Goal: Task Accomplishment & Management: Manage account settings

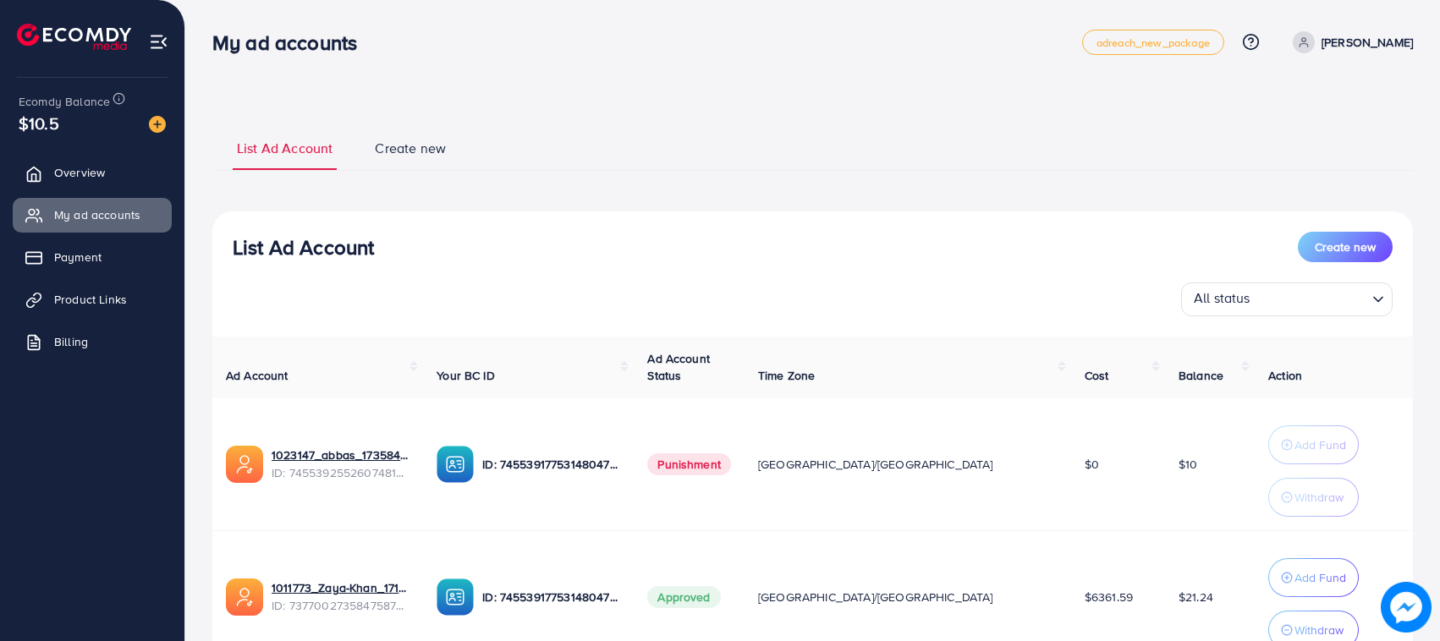
scroll to position [146, 0]
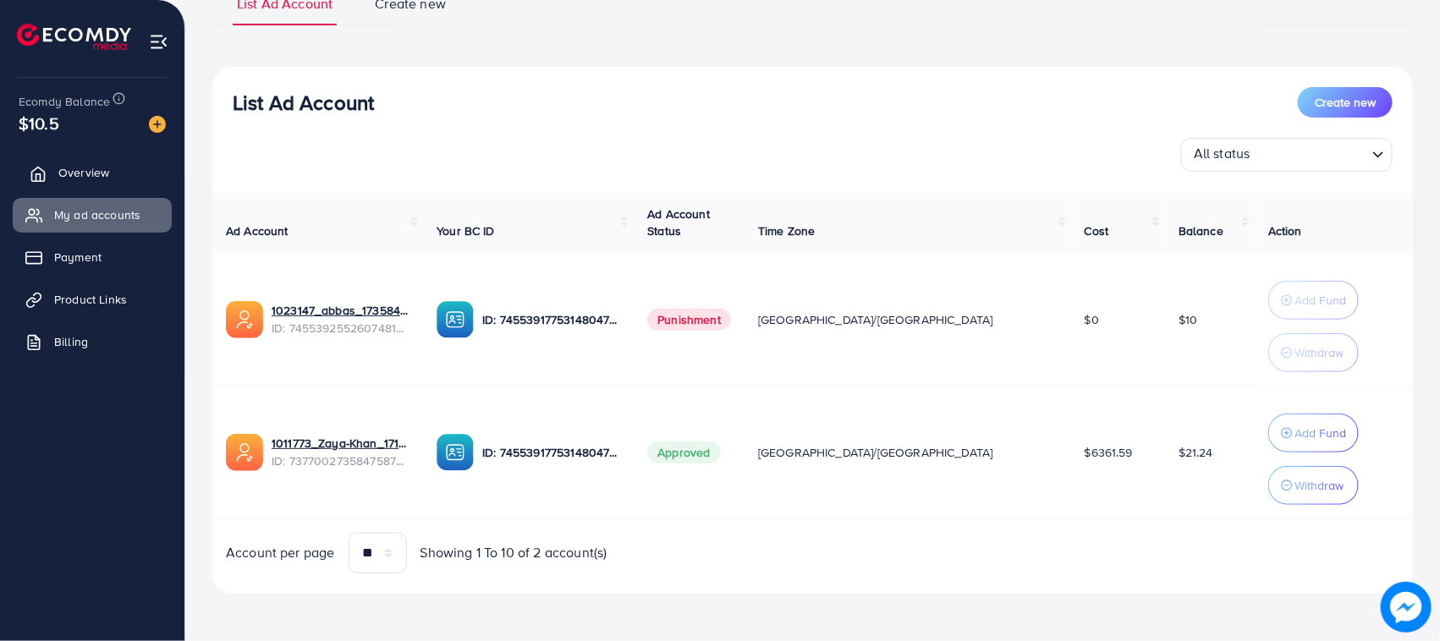
click at [91, 164] on span "Overview" at bounding box center [83, 172] width 51 height 17
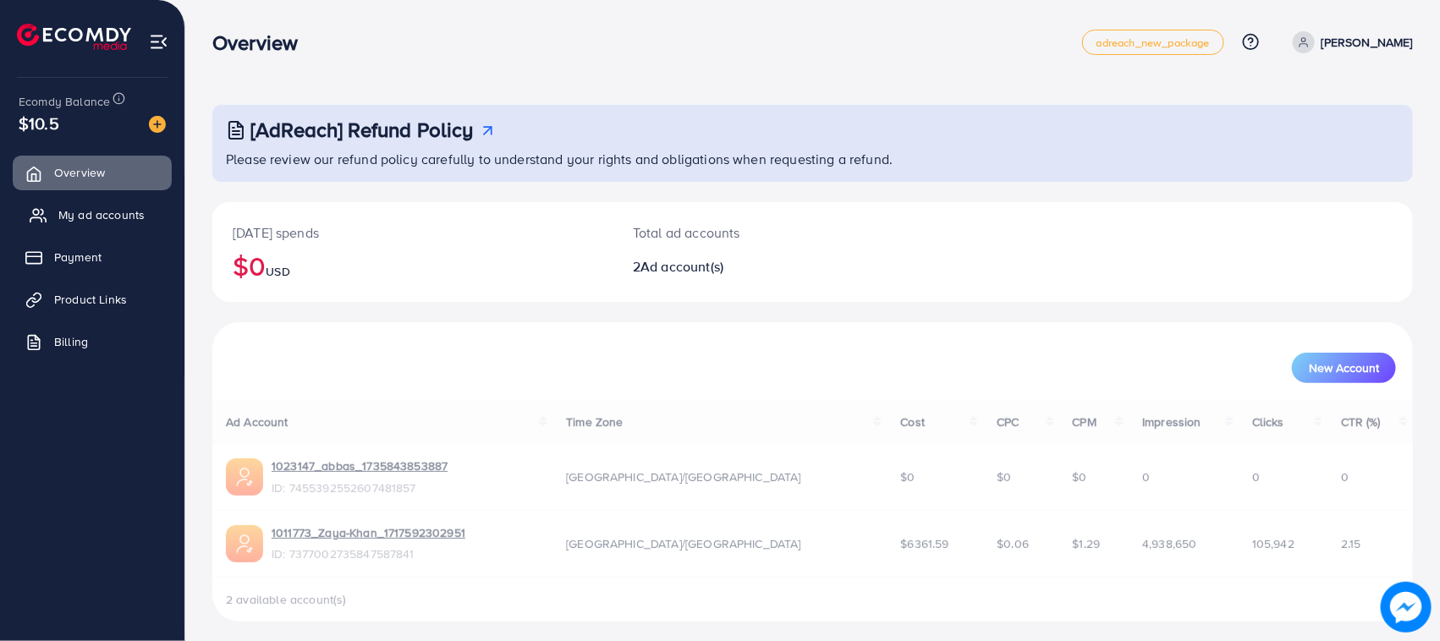
click at [125, 227] on link "My ad accounts" at bounding box center [92, 215] width 159 height 34
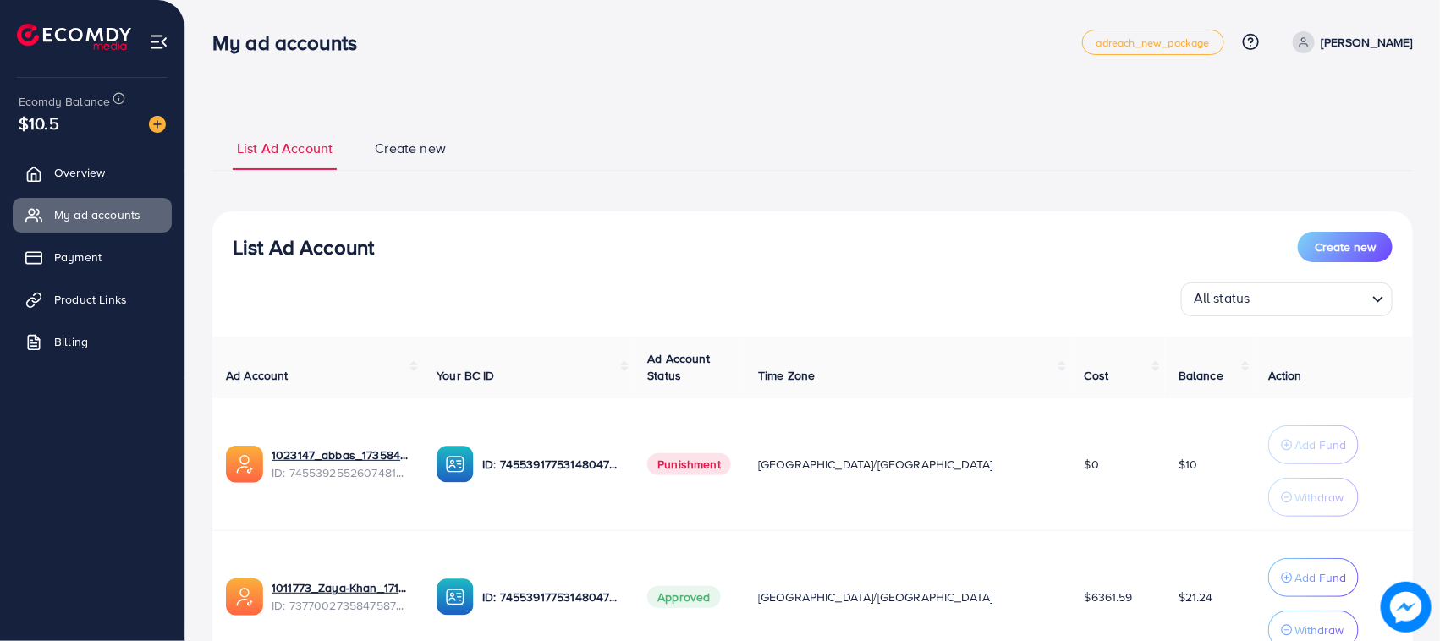
scroll to position [72, 0]
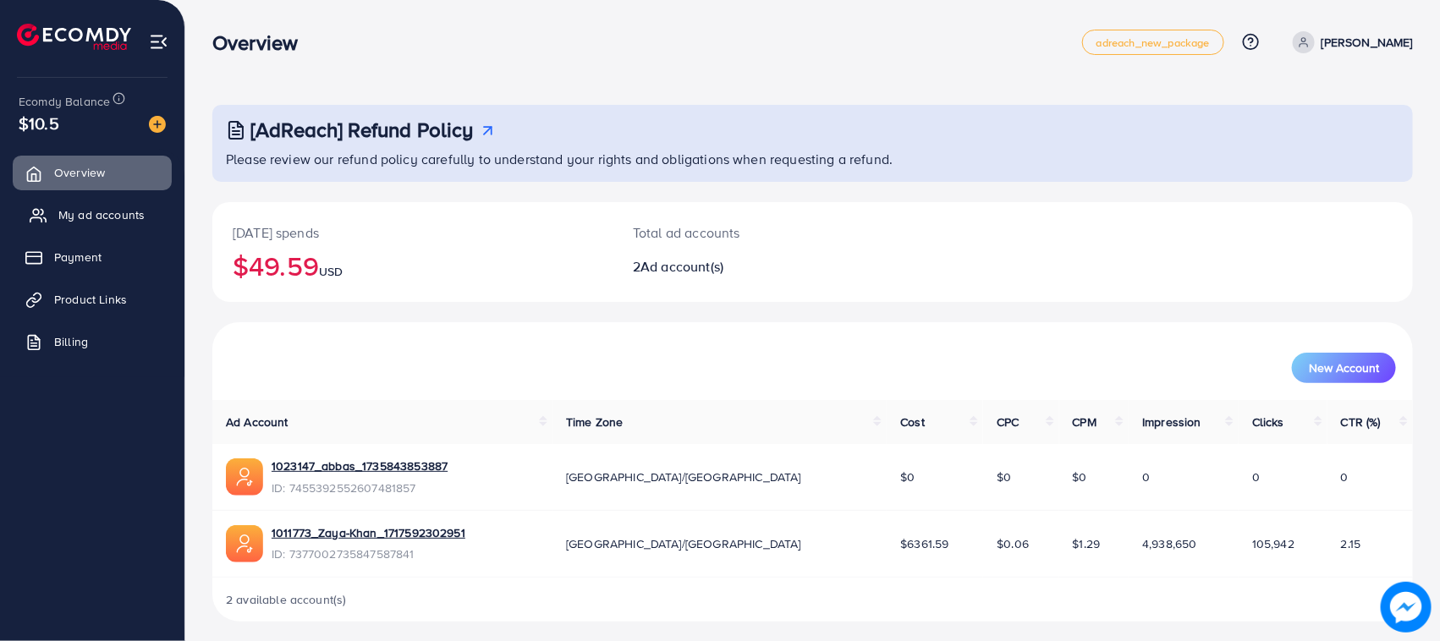
click at [108, 218] on span "My ad accounts" at bounding box center [101, 214] width 86 height 17
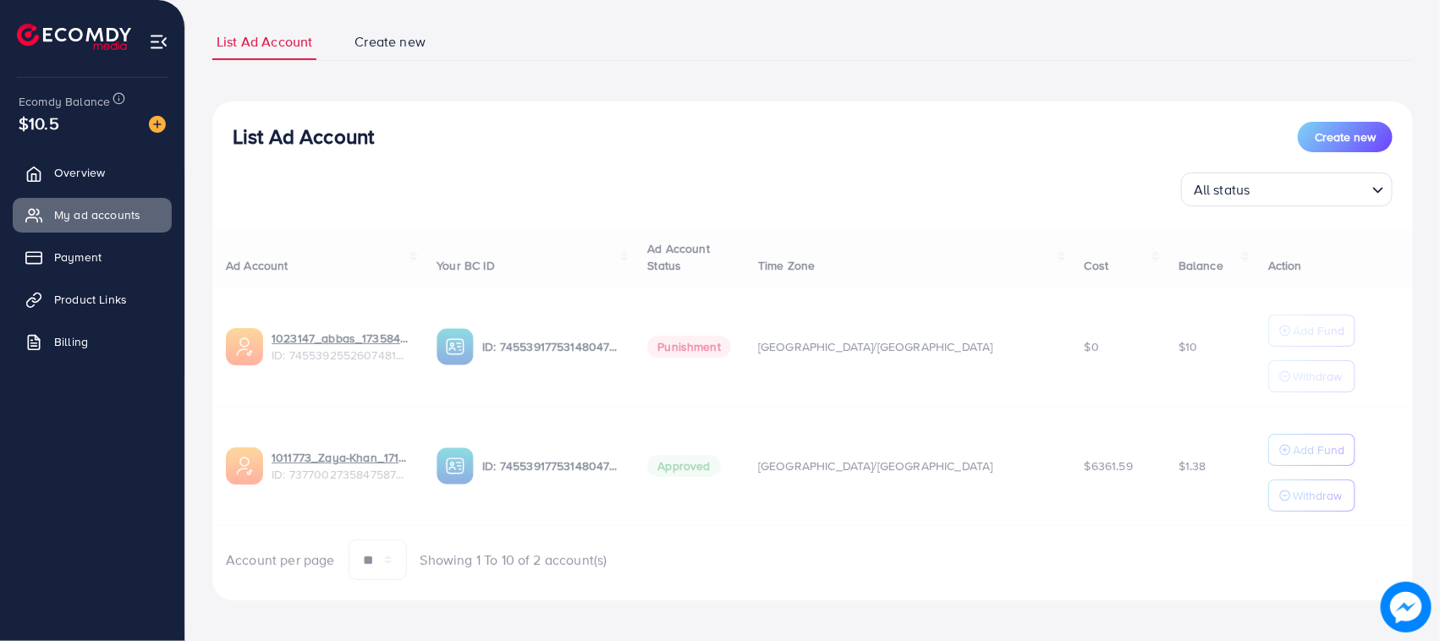
scroll to position [110, 0]
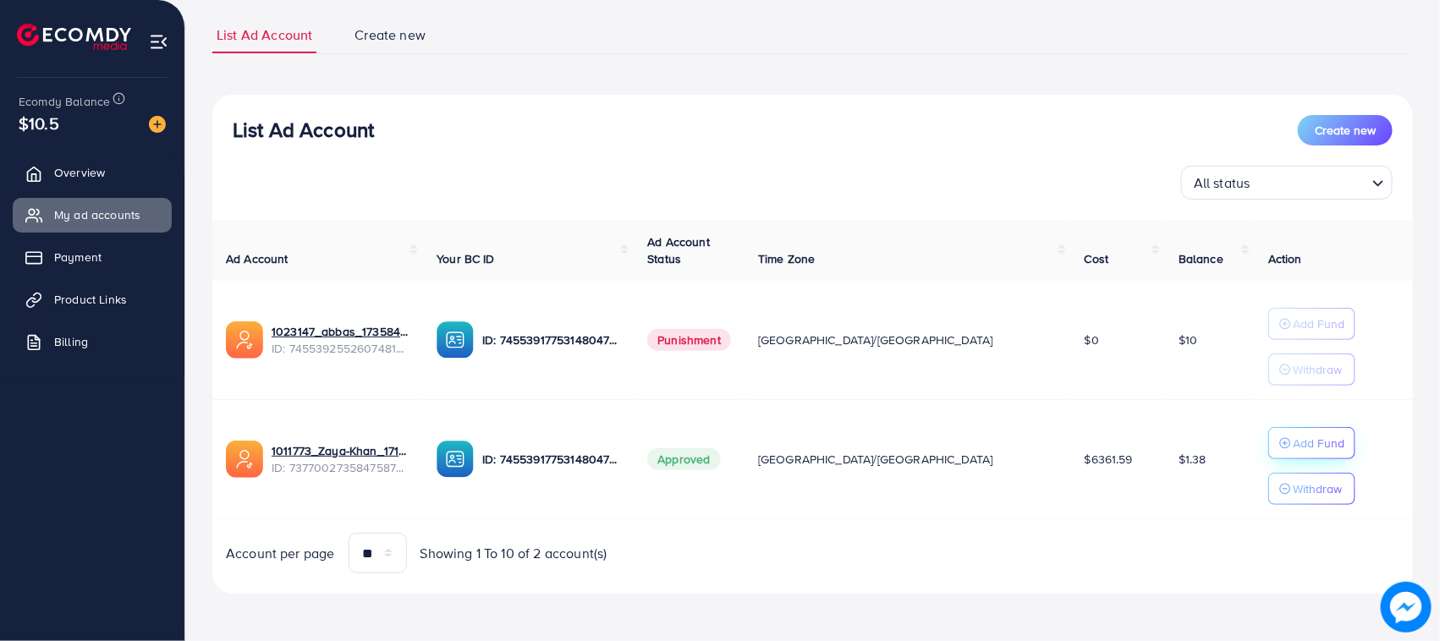
click at [1279, 443] on div "Add Fund" at bounding box center [1311, 443] width 65 height 20
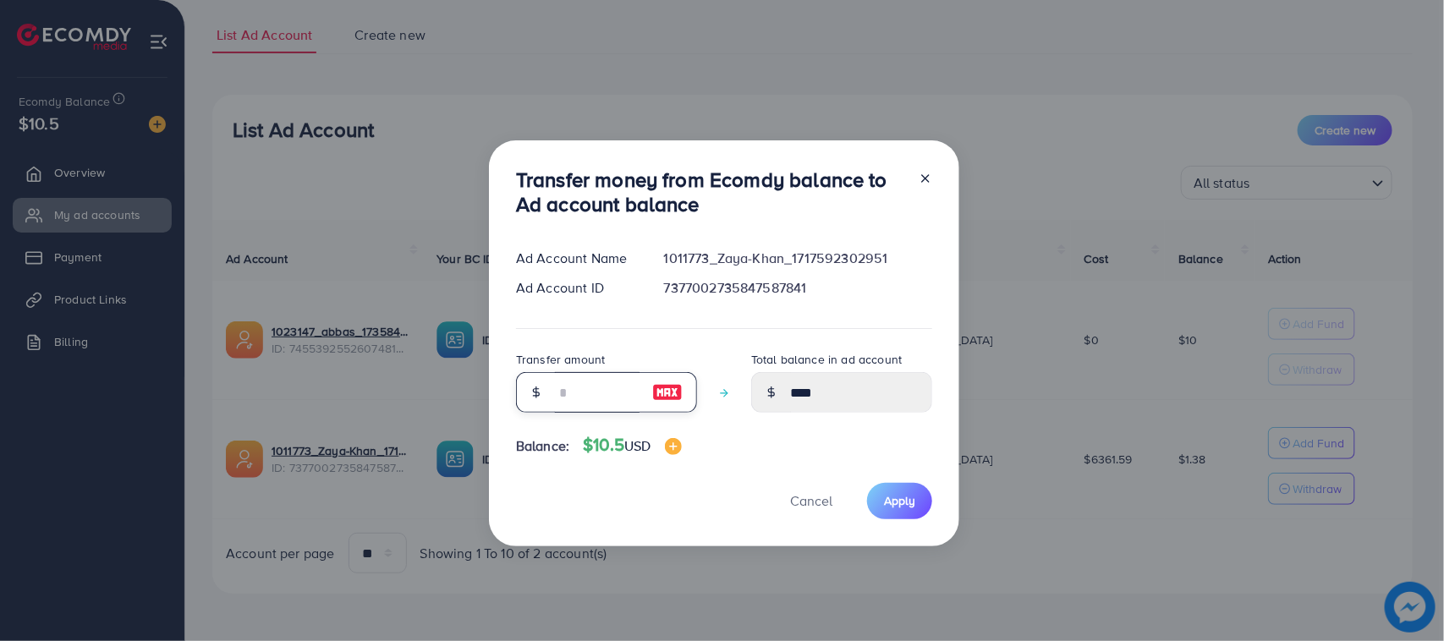
click at [580, 396] on input "number" at bounding box center [597, 392] width 85 height 41
type input "*"
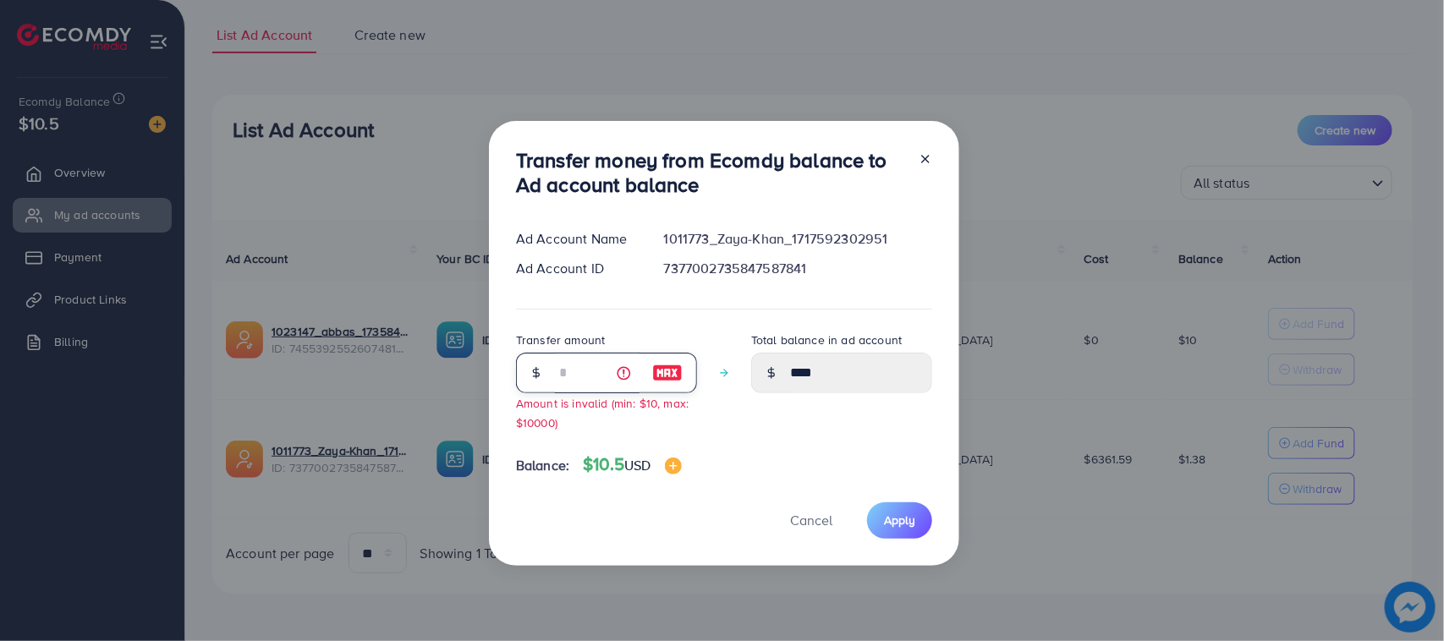
type input "****"
type input "**"
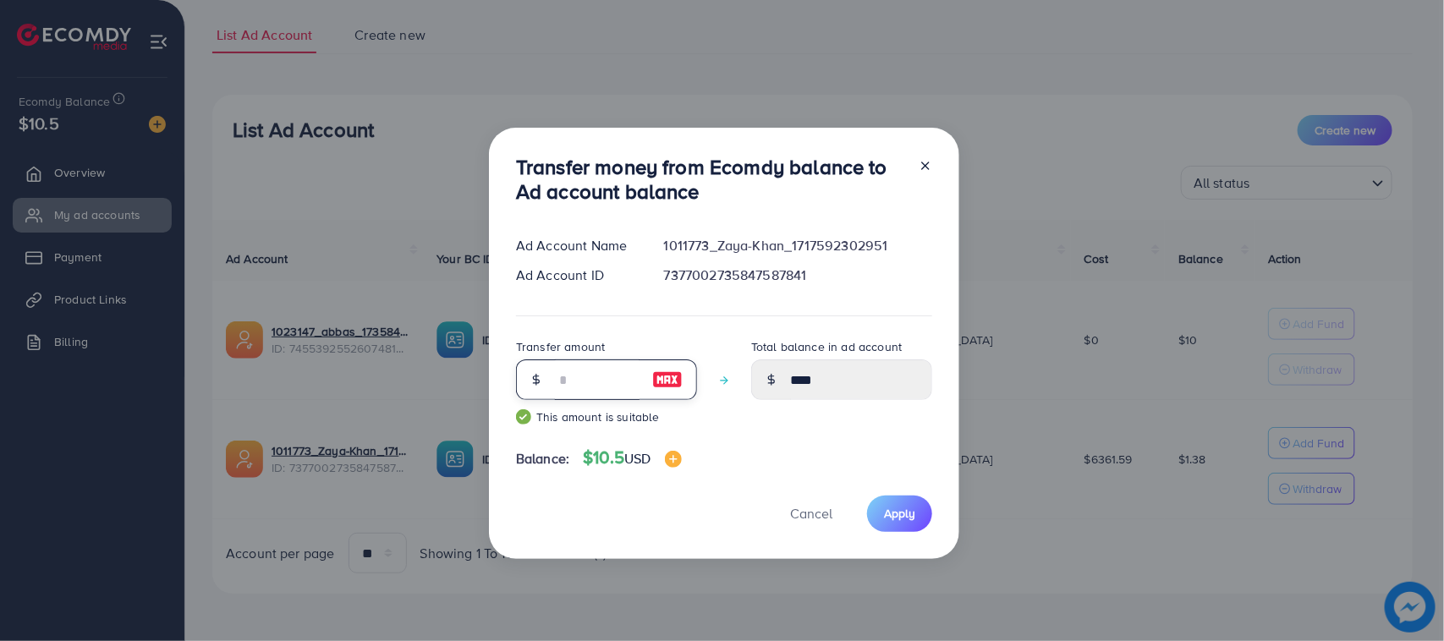
type input "*****"
type input "**"
click at [873, 529] on button "Apply" at bounding box center [899, 514] width 65 height 36
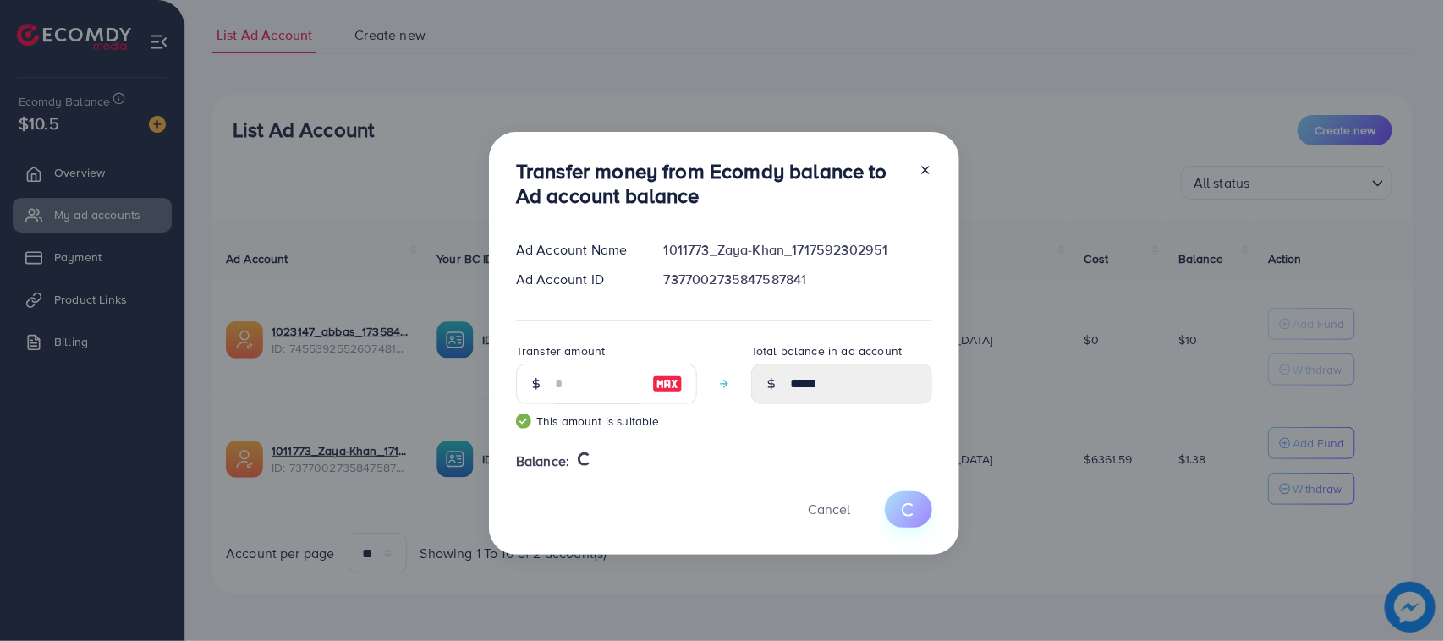
type input "****"
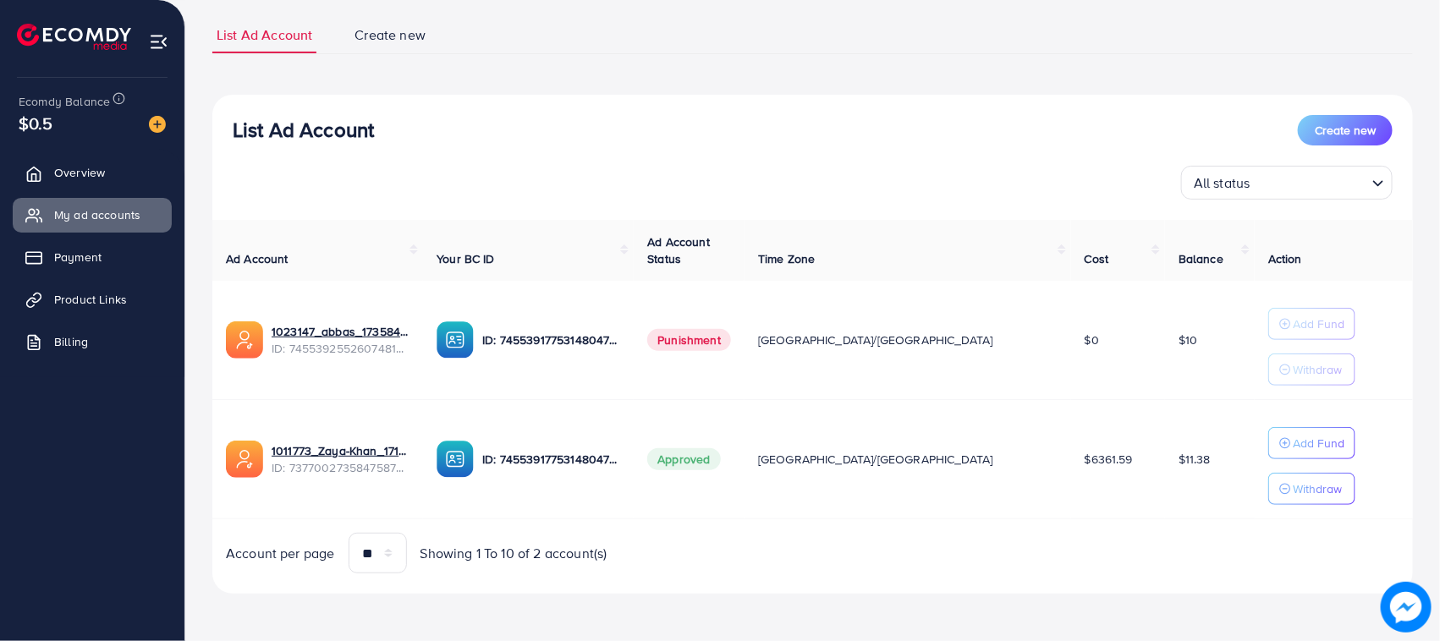
click at [1268, 427] on button "Add Fund" at bounding box center [1311, 443] width 87 height 32
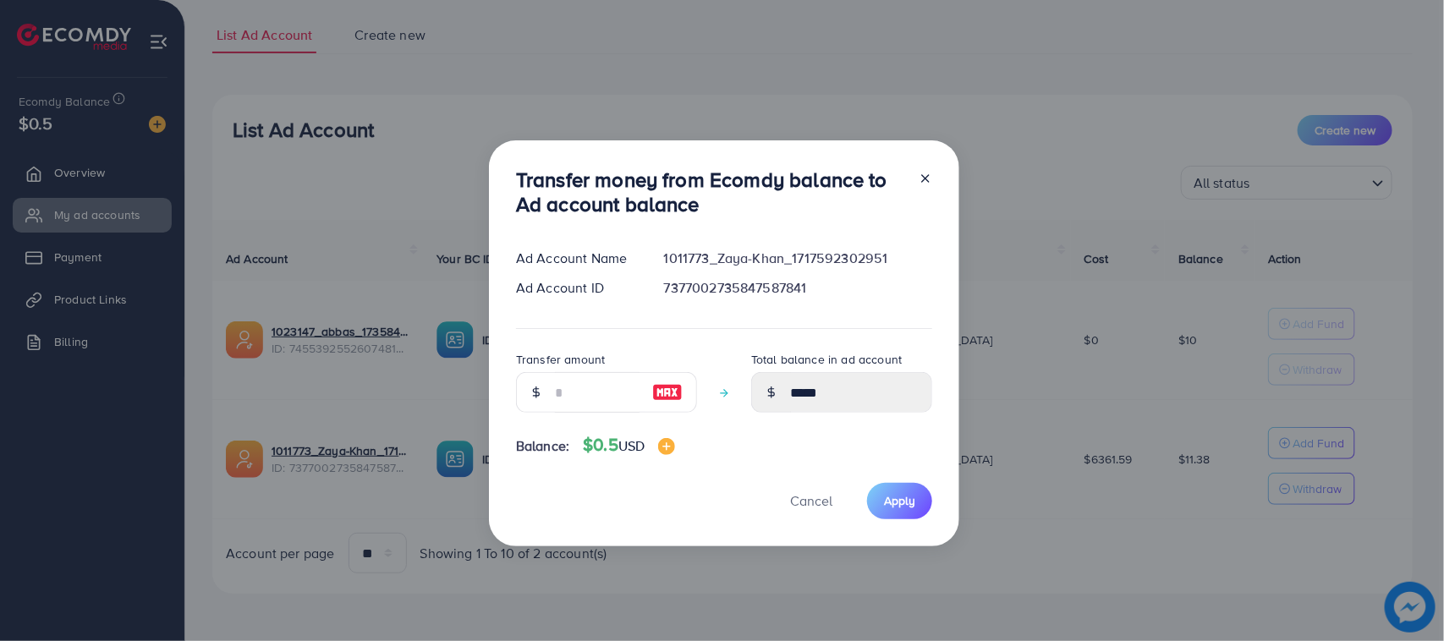
click at [923, 179] on line at bounding box center [925, 178] width 7 height 7
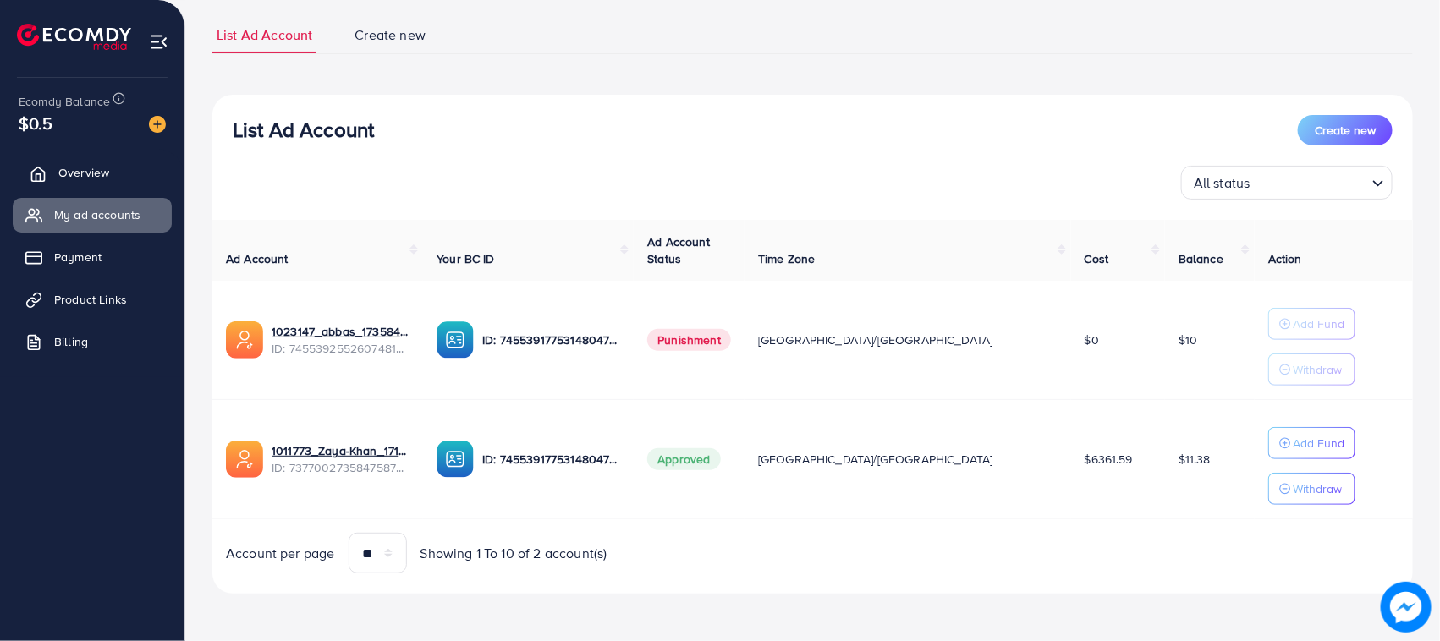
click at [82, 171] on span "Overview" at bounding box center [83, 172] width 51 height 17
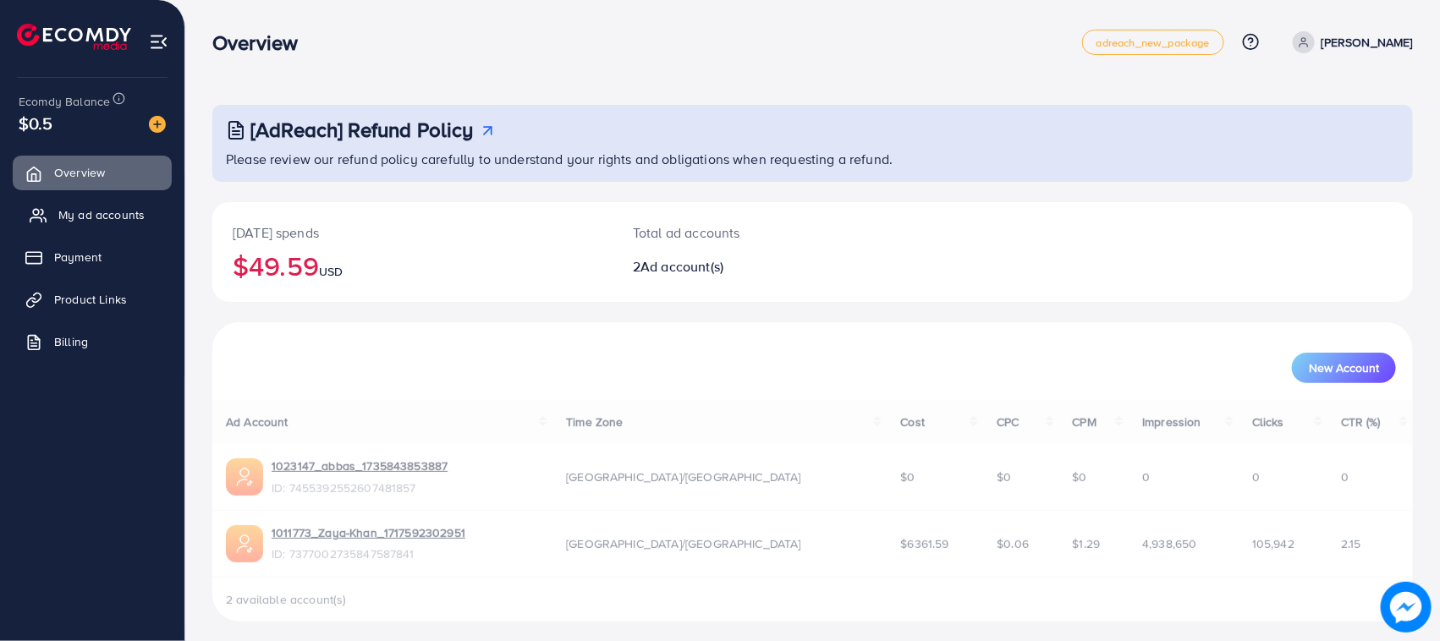
click at [102, 216] on span "My ad accounts" at bounding box center [101, 214] width 86 height 17
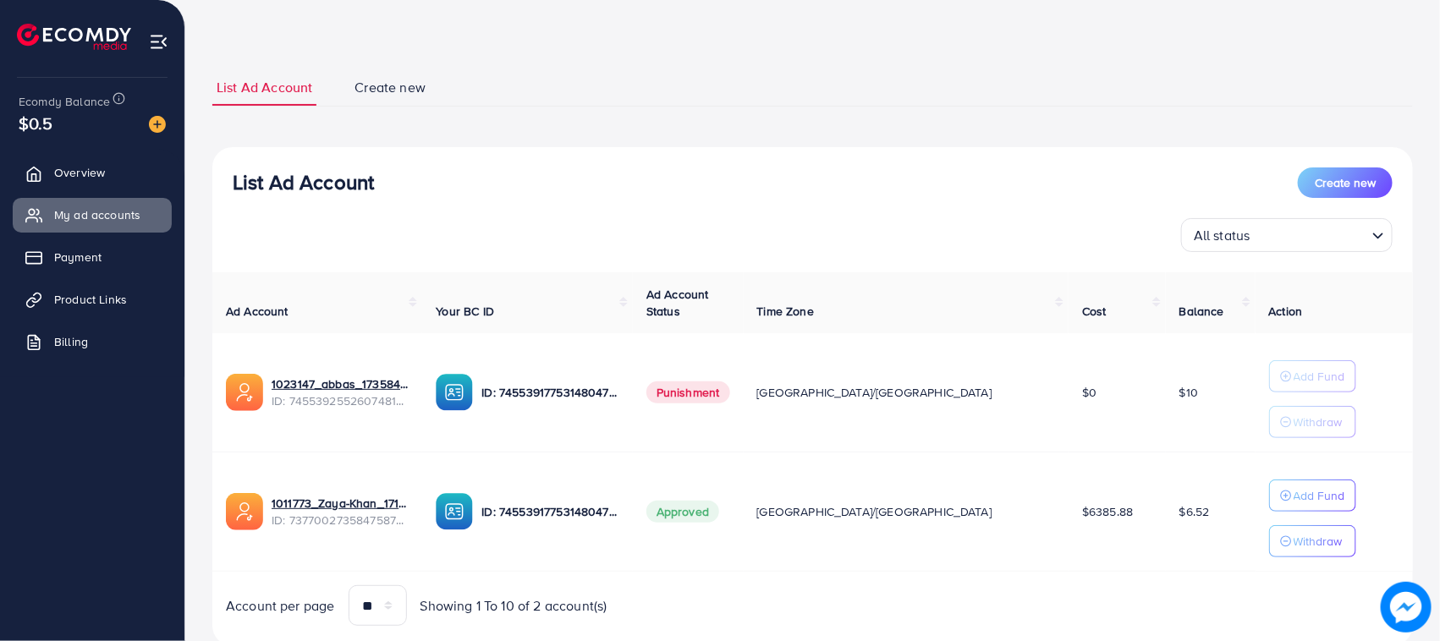
scroll to position [110, 0]
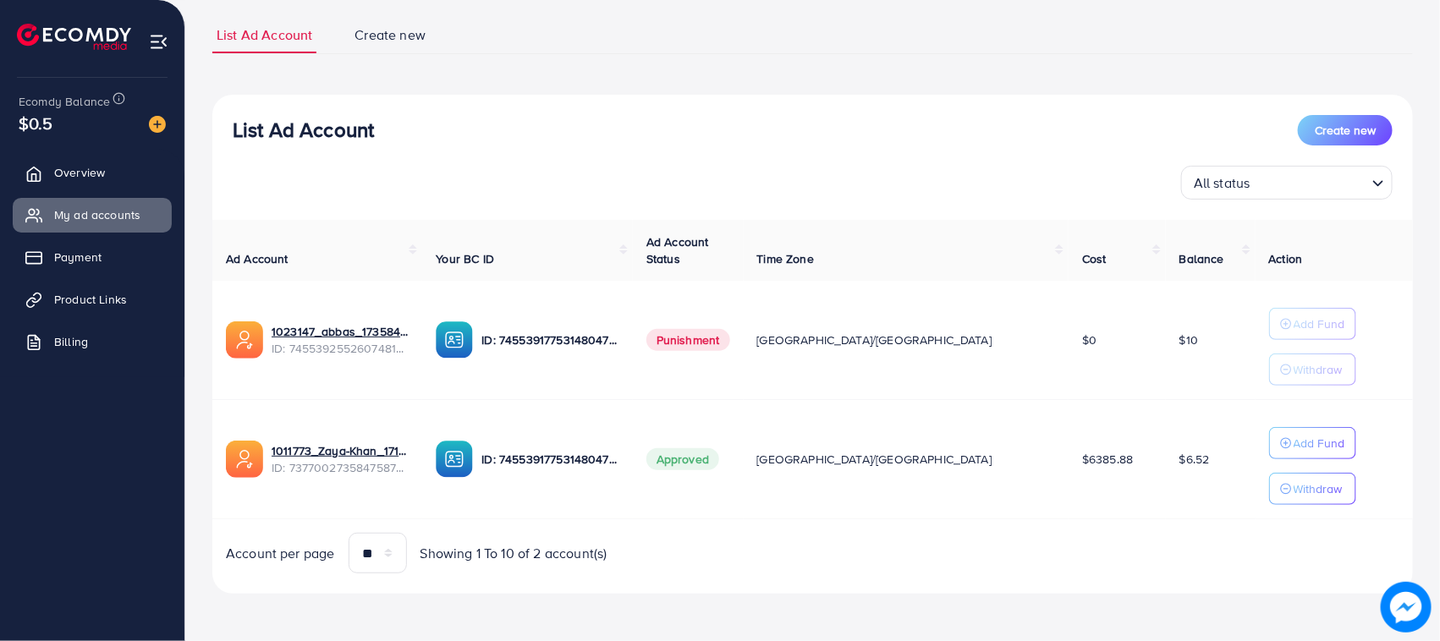
drag, startPoint x: 1178, startPoint y: 468, endPoint x: 1113, endPoint y: 449, distance: 67.8
click at [1166, 449] on td "$6.52" at bounding box center [1211, 459] width 90 height 119
click at [1207, 478] on td "$6.52" at bounding box center [1211, 459] width 90 height 119
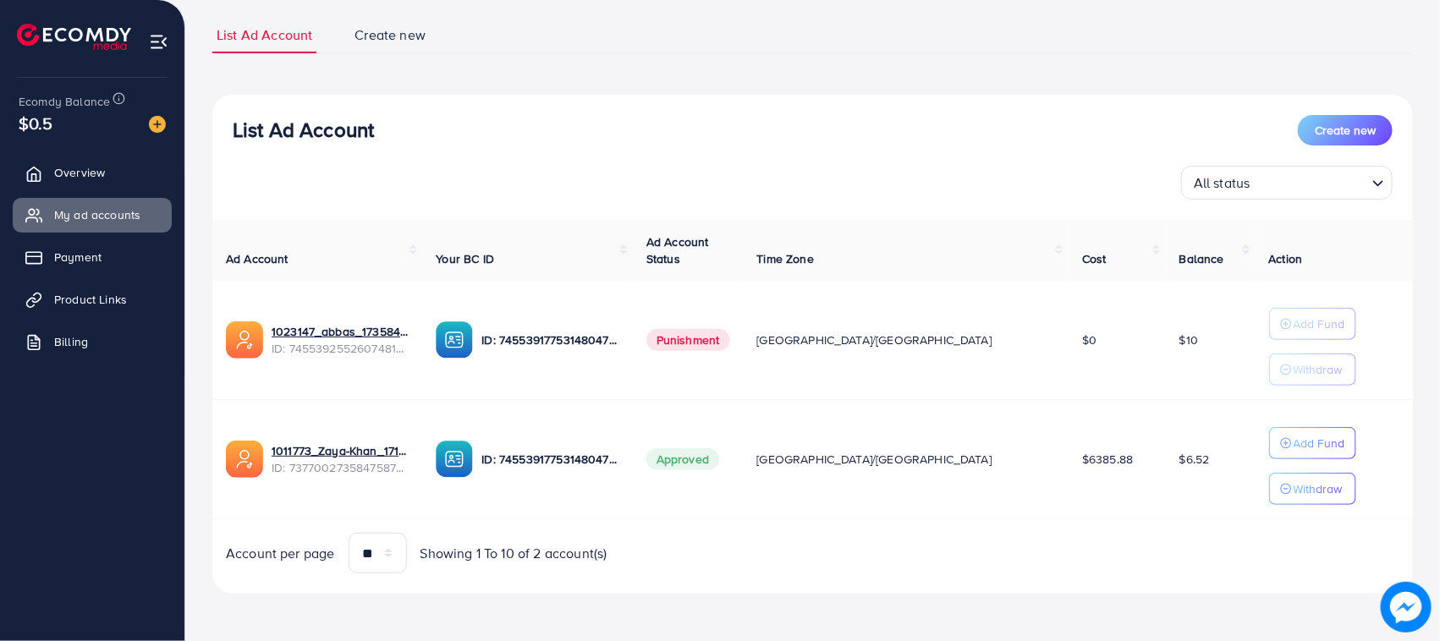
drag, startPoint x: 1207, startPoint y: 478, endPoint x: 1109, endPoint y: 457, distance: 99.6
click at [1166, 458] on td "$6.52" at bounding box center [1211, 459] width 90 height 119
click at [1166, 457] on td "$6.52" at bounding box center [1211, 459] width 90 height 119
drag, startPoint x: 1109, startPoint y: 457, endPoint x: 1168, endPoint y: 471, distance: 60.1
click at [1168, 471] on td "$6.52" at bounding box center [1211, 459] width 90 height 119
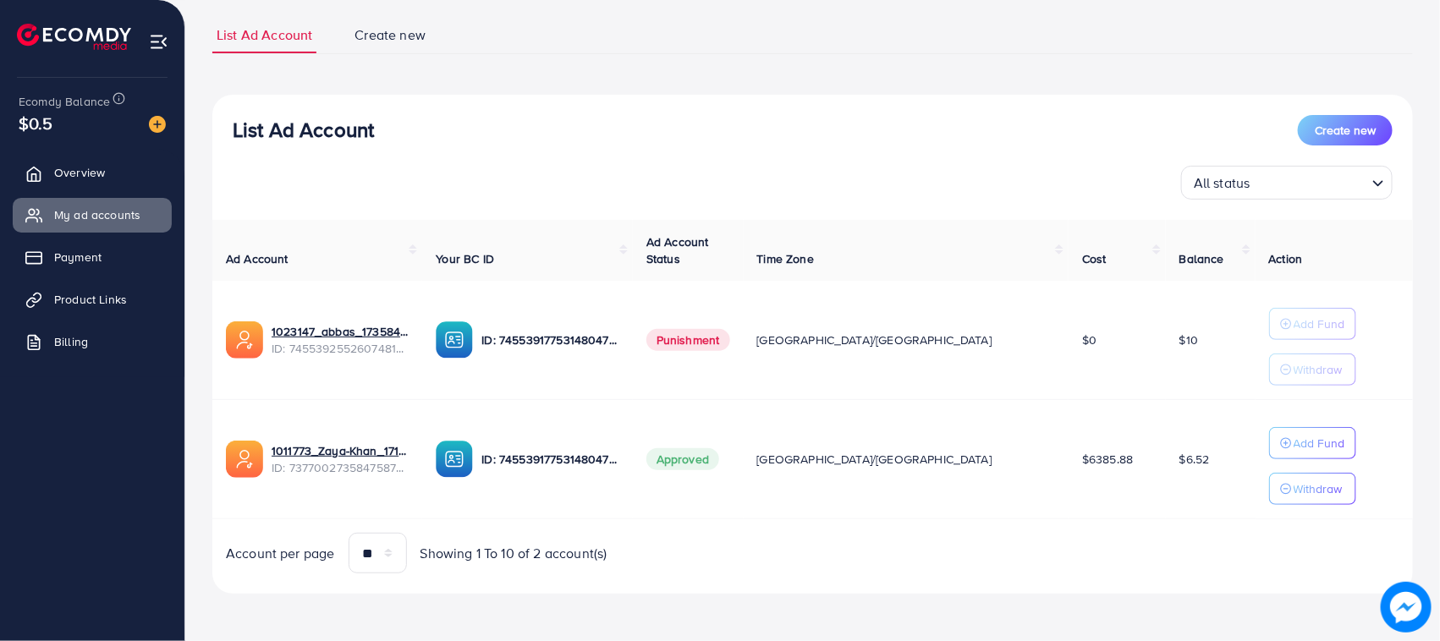
click at [1168, 471] on td "$6.52" at bounding box center [1211, 459] width 90 height 119
drag, startPoint x: 1168, startPoint y: 471, endPoint x: 1113, endPoint y: 453, distance: 58.1
click at [1166, 453] on td "$6.52" at bounding box center [1211, 459] width 90 height 119
click at [1166, 451] on td "$6.52" at bounding box center [1211, 459] width 90 height 119
drag, startPoint x: 1113, startPoint y: 449, endPoint x: 1181, endPoint y: 472, distance: 72.2
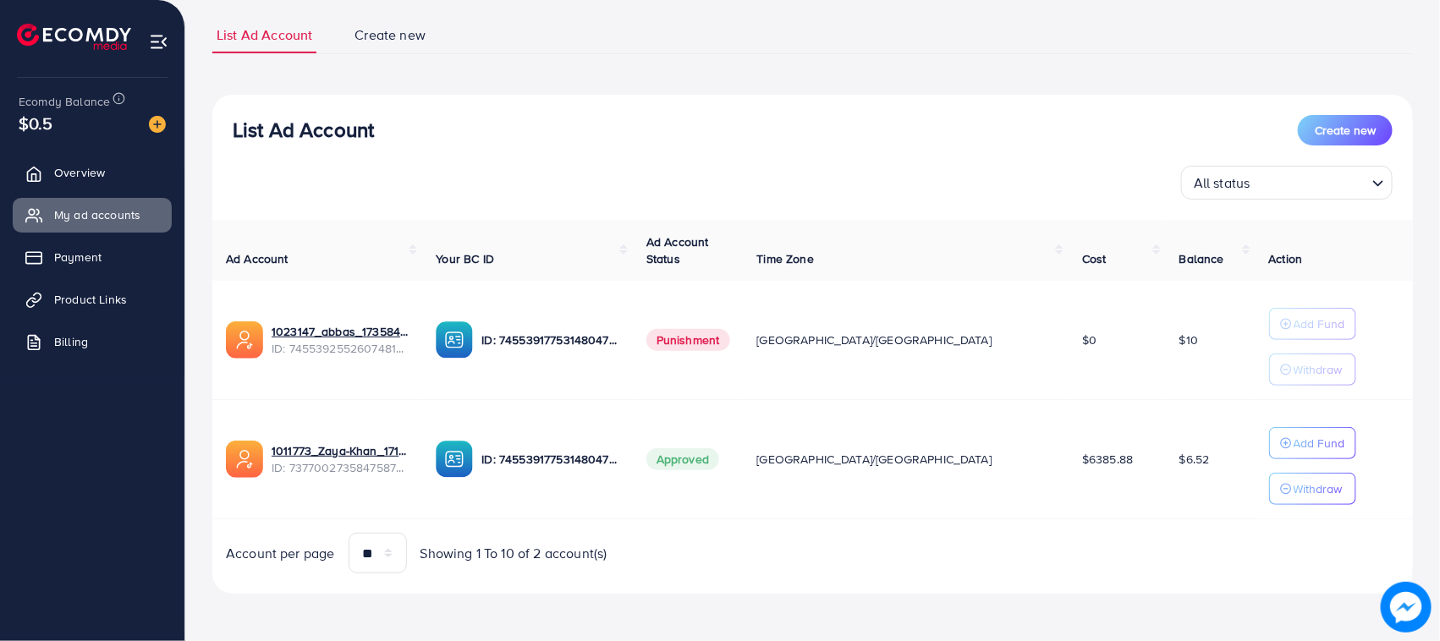
click at [1181, 472] on td "$6.52" at bounding box center [1211, 459] width 90 height 119
click at [1181, 474] on td "$6.52" at bounding box center [1211, 459] width 90 height 119
